Goal: Information Seeking & Learning: Learn about a topic

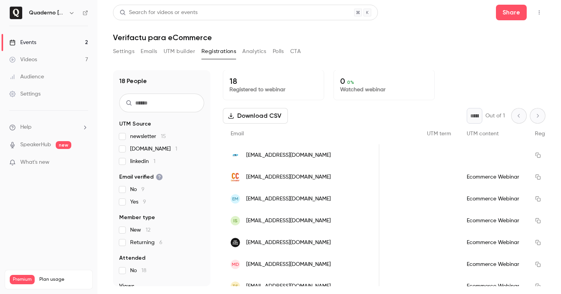
scroll to position [0, 1643]
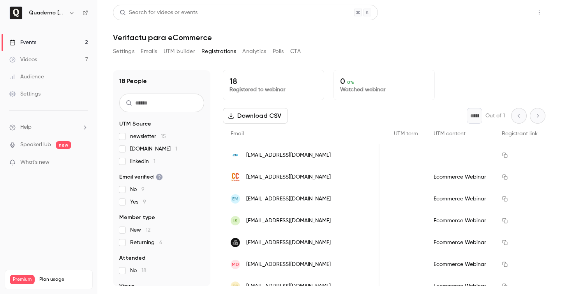
click at [523, 15] on button "Share" at bounding box center [511, 13] width 31 height 16
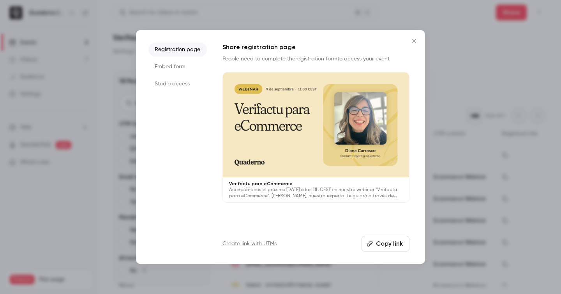
click at [481, 65] on div at bounding box center [280, 147] width 561 height 294
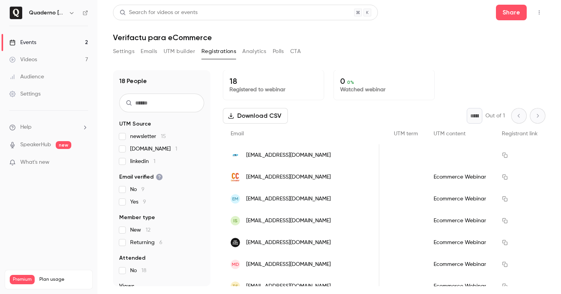
click at [539, 14] on icon "button" at bounding box center [539, 12] width 6 height 5
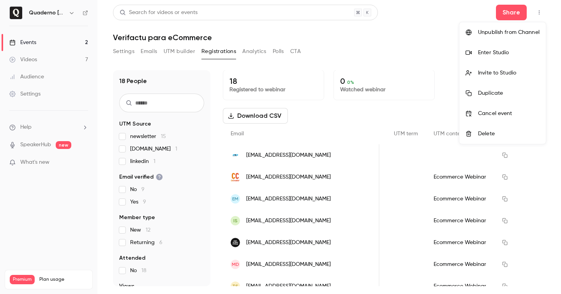
click at [490, 49] on div "Enter Studio" at bounding box center [509, 53] width 62 height 8
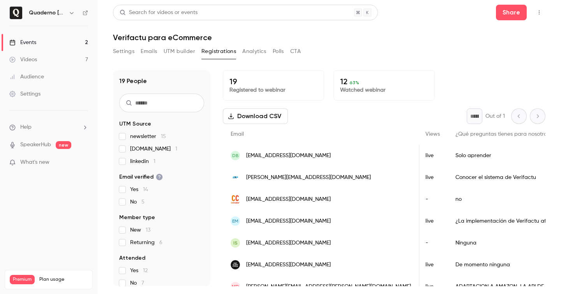
scroll to position [0, 259]
click at [63, 42] on link "Events 2" at bounding box center [48, 42] width 97 height 17
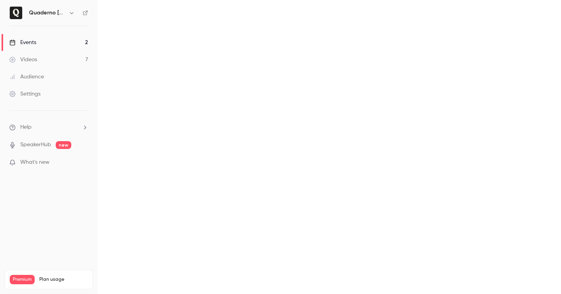
click at [46, 60] on link "Videos 7" at bounding box center [48, 59] width 97 height 17
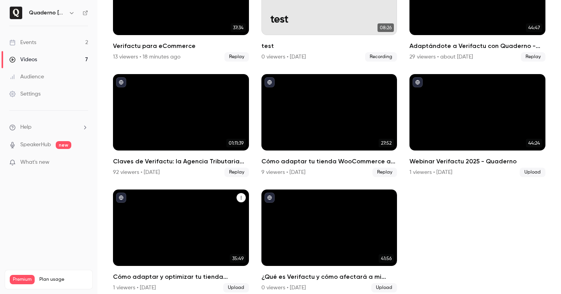
scroll to position [116, 0]
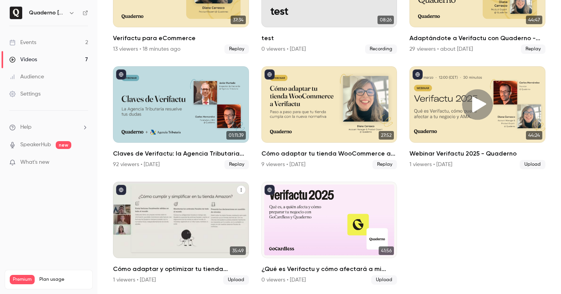
click at [173, 270] on h2 "Cómo adaptar y optimizar tu tienda Amazon FBA a TicketBAI y Verifactu" at bounding box center [181, 268] width 136 height 9
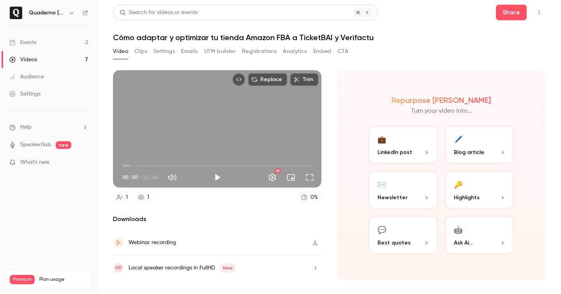
click at [141, 197] on icon at bounding box center [141, 197] width 6 height 6
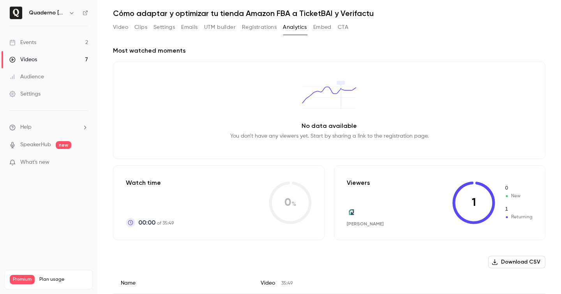
scroll to position [27, 0]
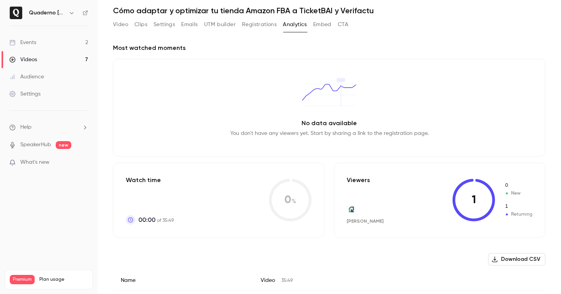
click at [66, 39] on link "Events 2" at bounding box center [48, 42] width 97 height 17
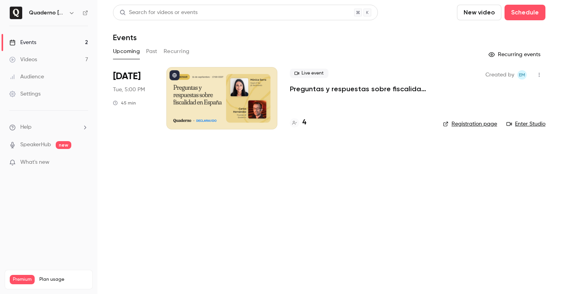
click at [150, 46] on button "Past" at bounding box center [151, 51] width 11 height 12
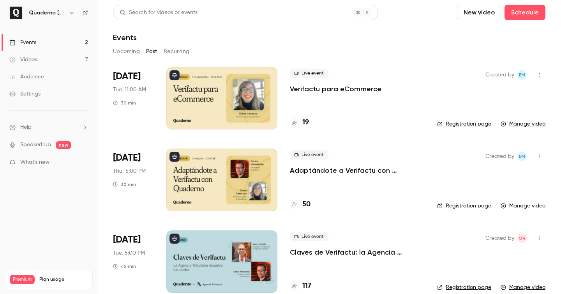
click at [331, 90] on p "Verifactu para eCommerce" at bounding box center [336, 88] width 92 height 9
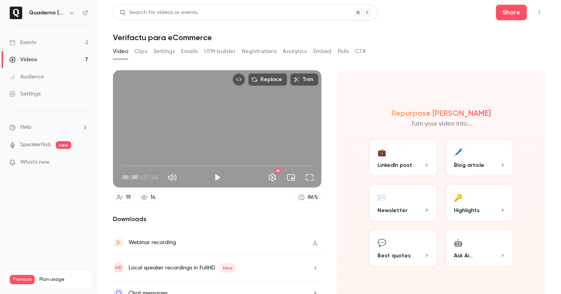
click at [266, 50] on button "Registrations" at bounding box center [259, 51] width 35 height 12
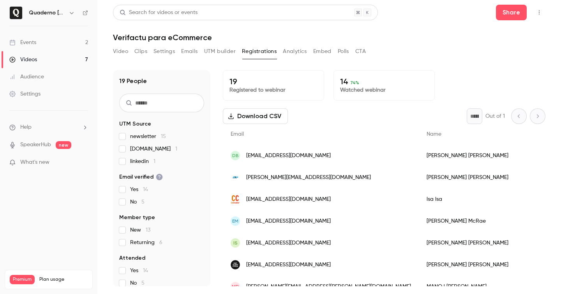
click at [356, 50] on div "Video Clips Settings Emails UTM builder Registrations Analytics Embed Polls CTA" at bounding box center [239, 51] width 253 height 12
click at [358, 52] on button "CTA" at bounding box center [360, 51] width 11 height 12
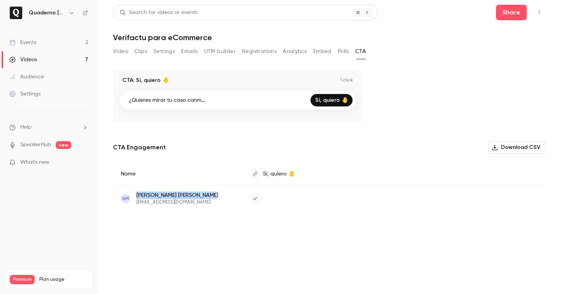
drag, startPoint x: 200, startPoint y: 198, endPoint x: 137, endPoint y: 196, distance: 62.8
click at [137, 196] on div "SM [PERSON_NAME] [EMAIL_ADDRESS][DOMAIN_NAME]" at bounding box center [178, 198] width 114 height 14
copy span "[PERSON_NAME]"
click at [154, 121] on div "CTA: Sí, quiero 🤚 1 click ¿Quieres mirar tu caso conm... Sí, quiero 🤚" at bounding box center [237, 96] width 249 height 52
click at [37, 35] on link "Events 2" at bounding box center [48, 42] width 97 height 17
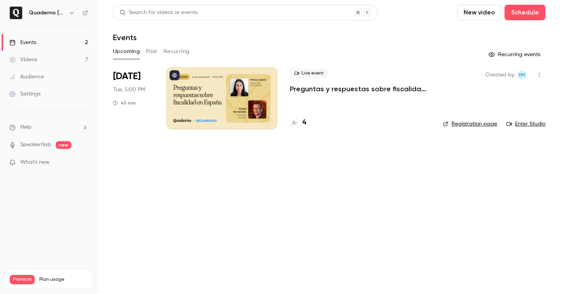
click at [63, 58] on link "Videos 7" at bounding box center [48, 59] width 97 height 17
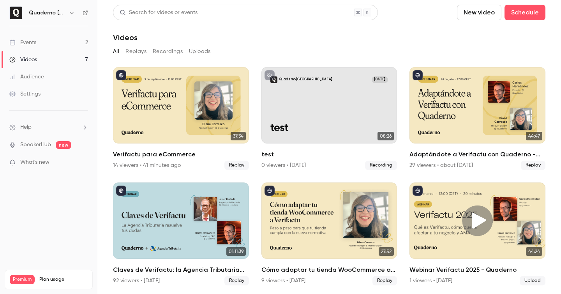
click at [56, 41] on link "Events 2" at bounding box center [48, 42] width 97 height 17
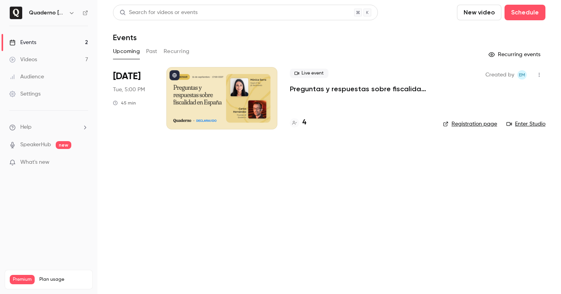
click at [37, 45] on link "Events 2" at bounding box center [48, 42] width 97 height 17
click at [305, 123] on h4 "4" at bounding box center [304, 122] width 4 height 11
